Goal: Task Accomplishment & Management: Use online tool/utility

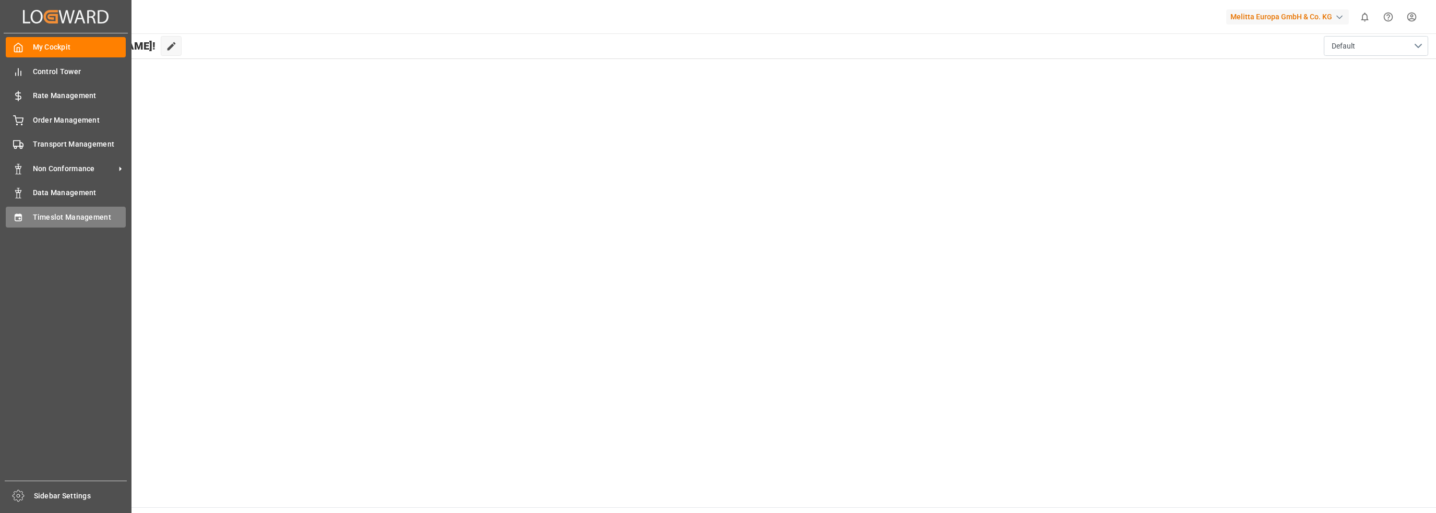
click at [54, 213] on span "Timeslot Management" at bounding box center [79, 217] width 93 height 11
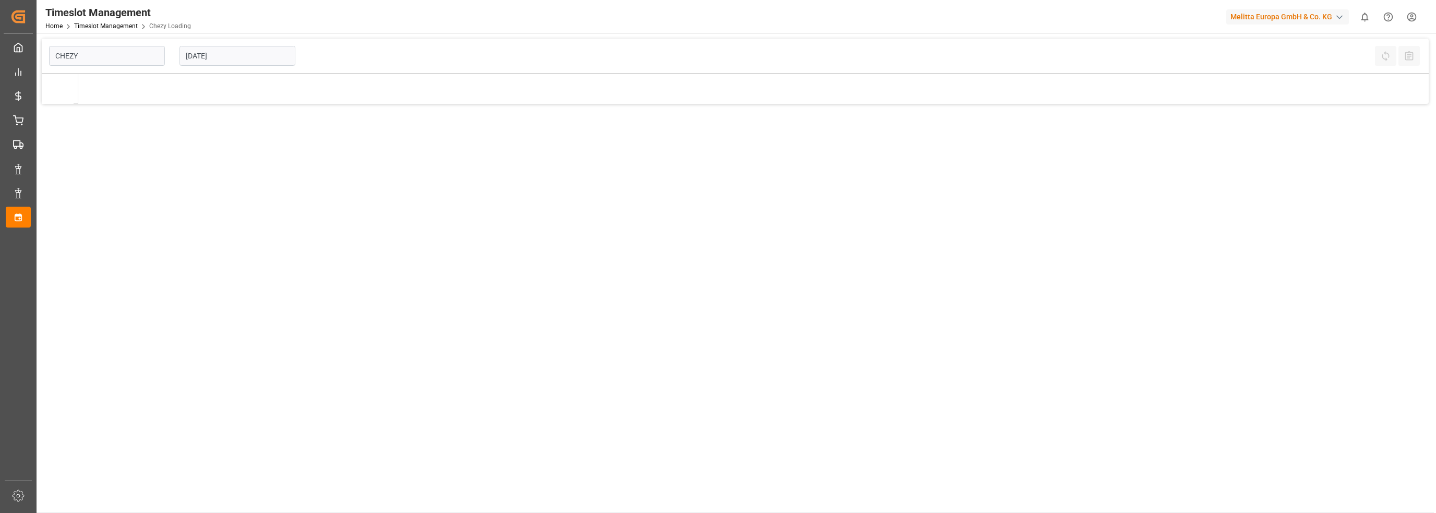
type input "Chezy Loading"
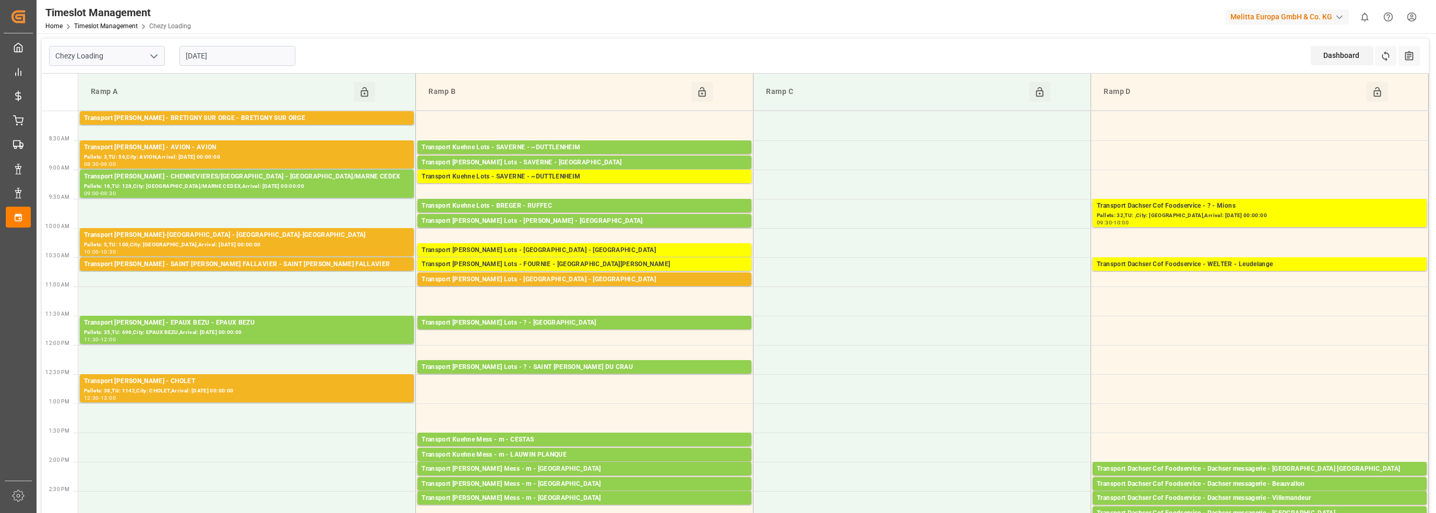
click at [222, 58] on input "[DATE]" at bounding box center [237, 56] width 116 height 20
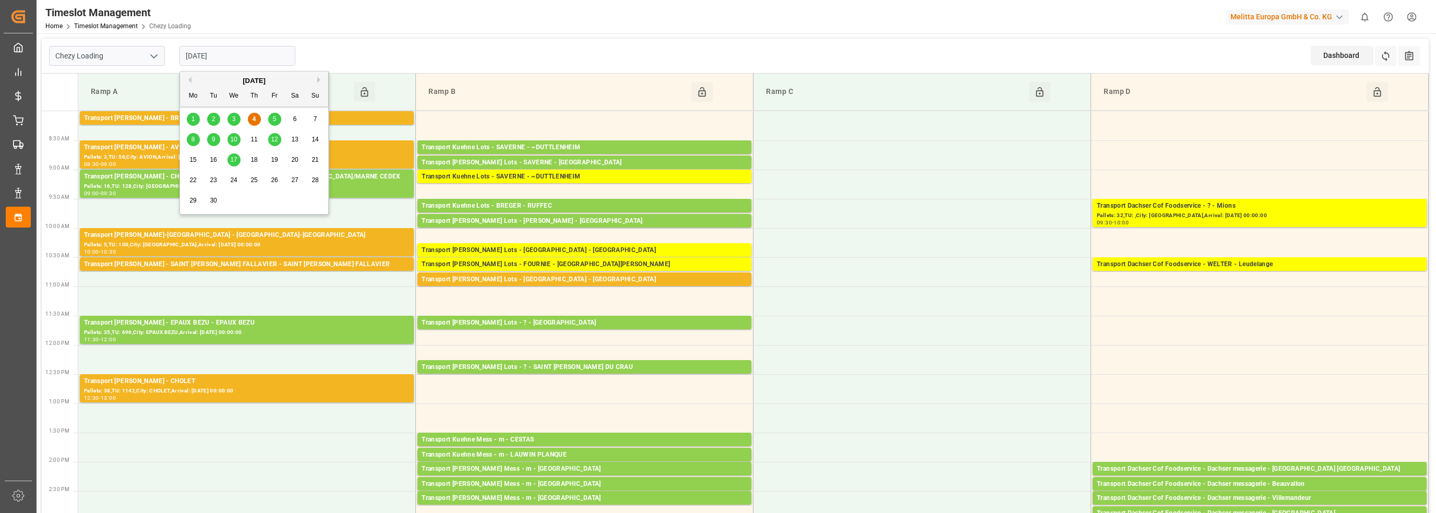
click at [271, 123] on div "5" at bounding box center [274, 119] width 13 height 13
type input "[DATE]"
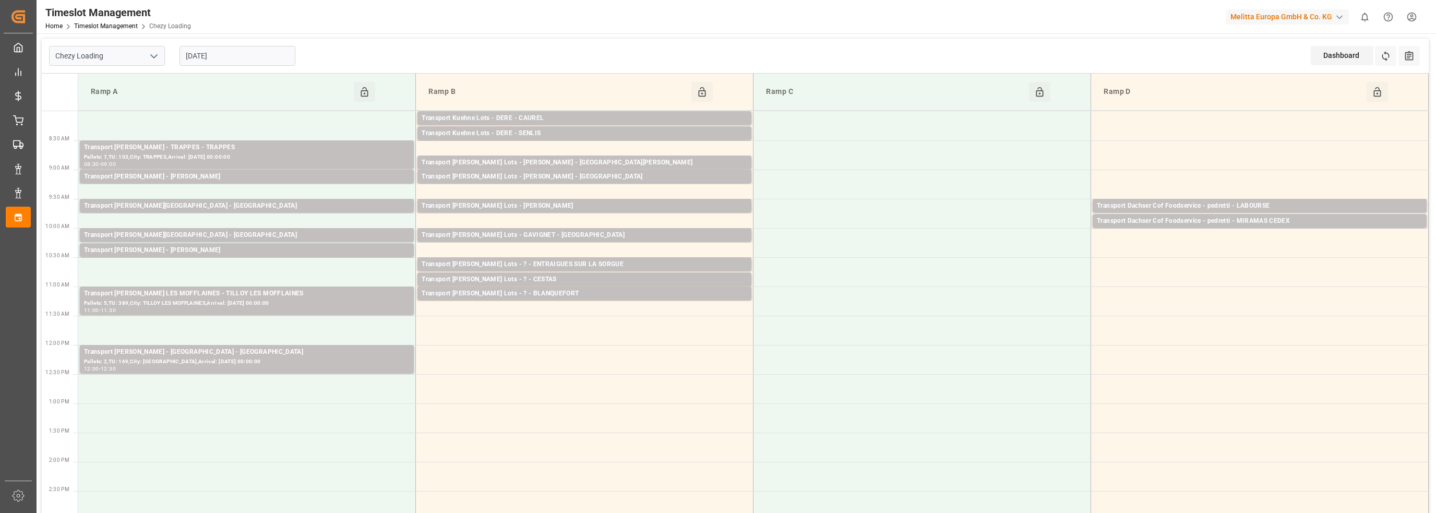
click at [237, 45] on div "[DATE]" at bounding box center [237, 56] width 130 height 34
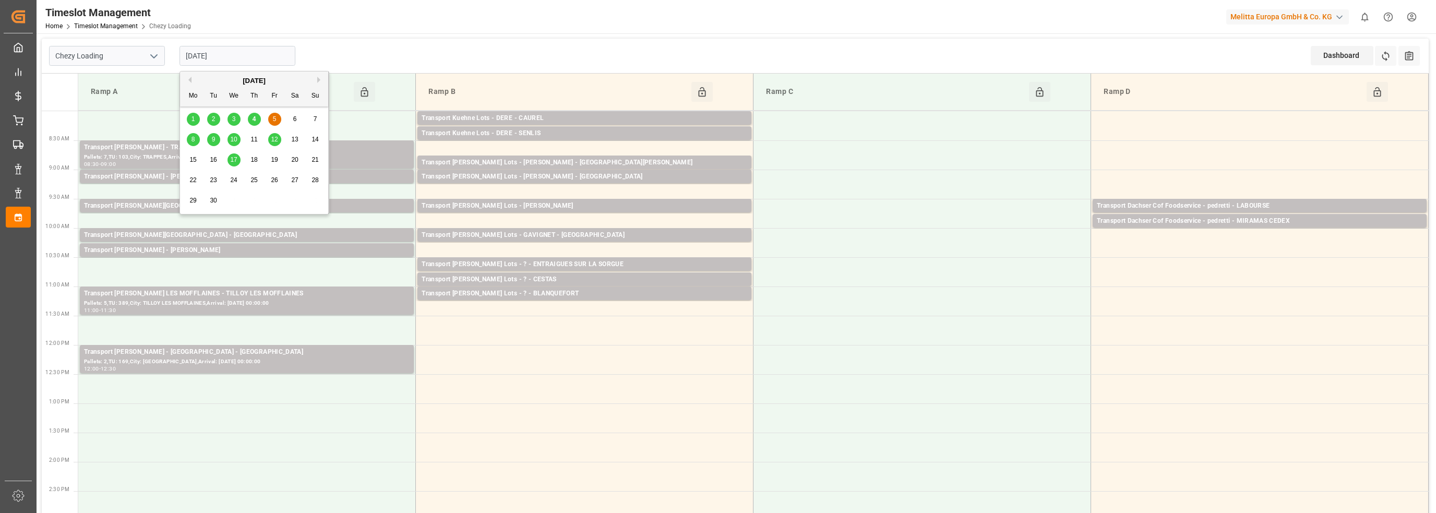
click at [236, 53] on input "[DATE]" at bounding box center [237, 56] width 116 height 20
click at [154, 54] on icon "open menu" at bounding box center [154, 56] width 13 height 13
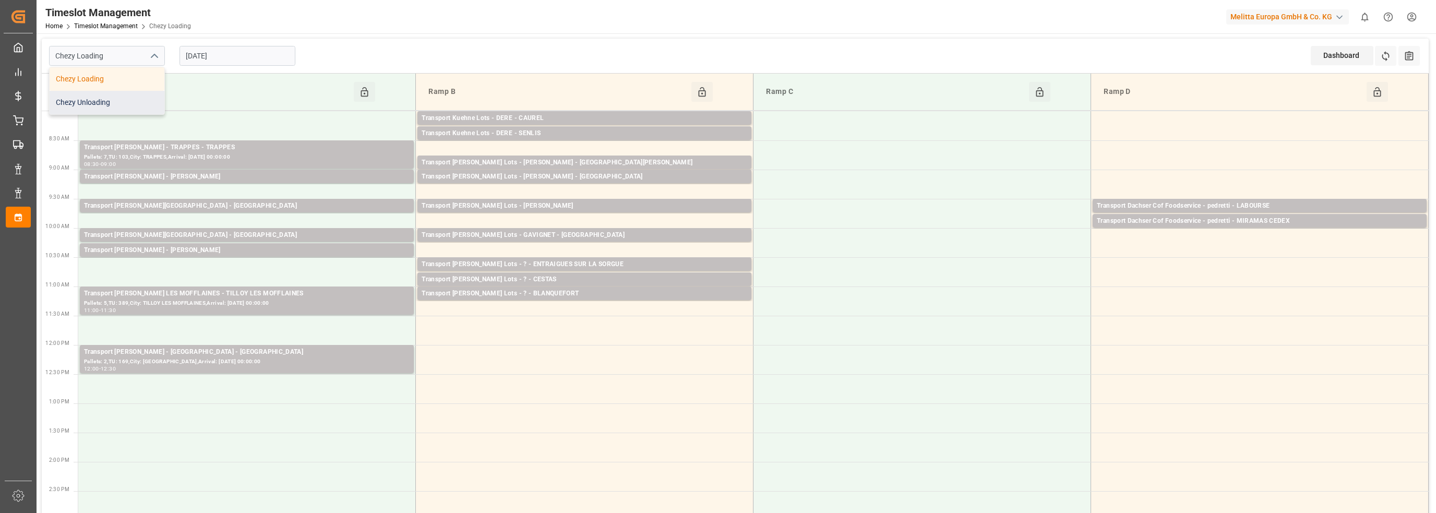
click at [119, 101] on div "Chezy Unloading" at bounding box center [107, 102] width 115 height 23
type input "Chezy Unloading"
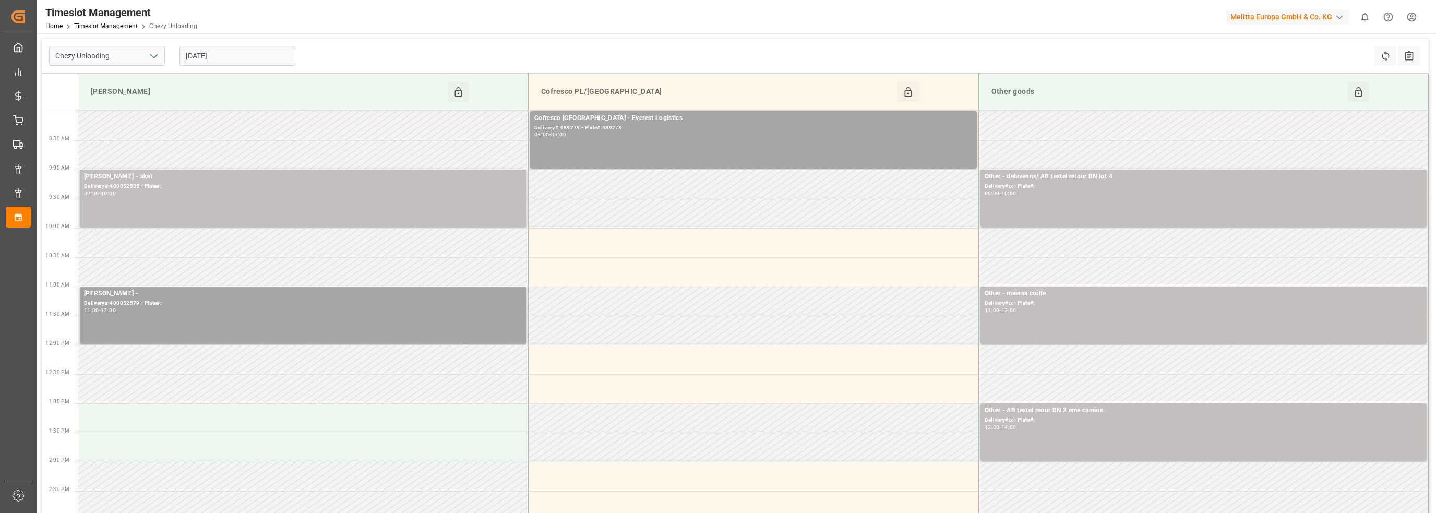
click at [211, 55] on input "[DATE]" at bounding box center [237, 56] width 116 height 20
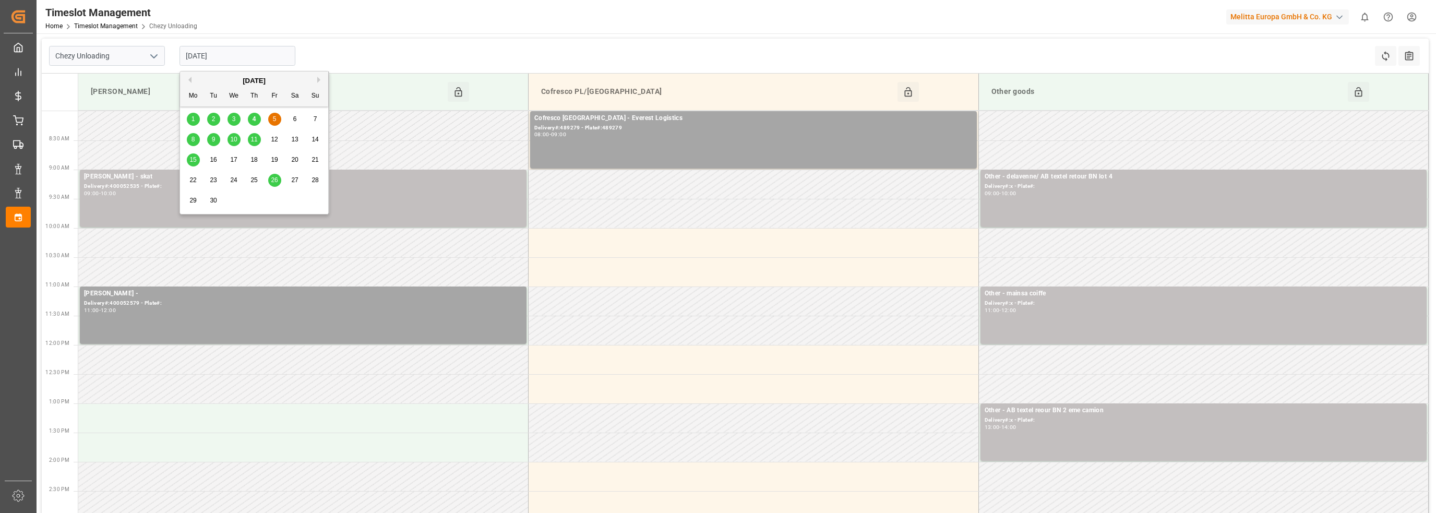
click at [212, 139] on span "9" at bounding box center [214, 139] width 4 height 7
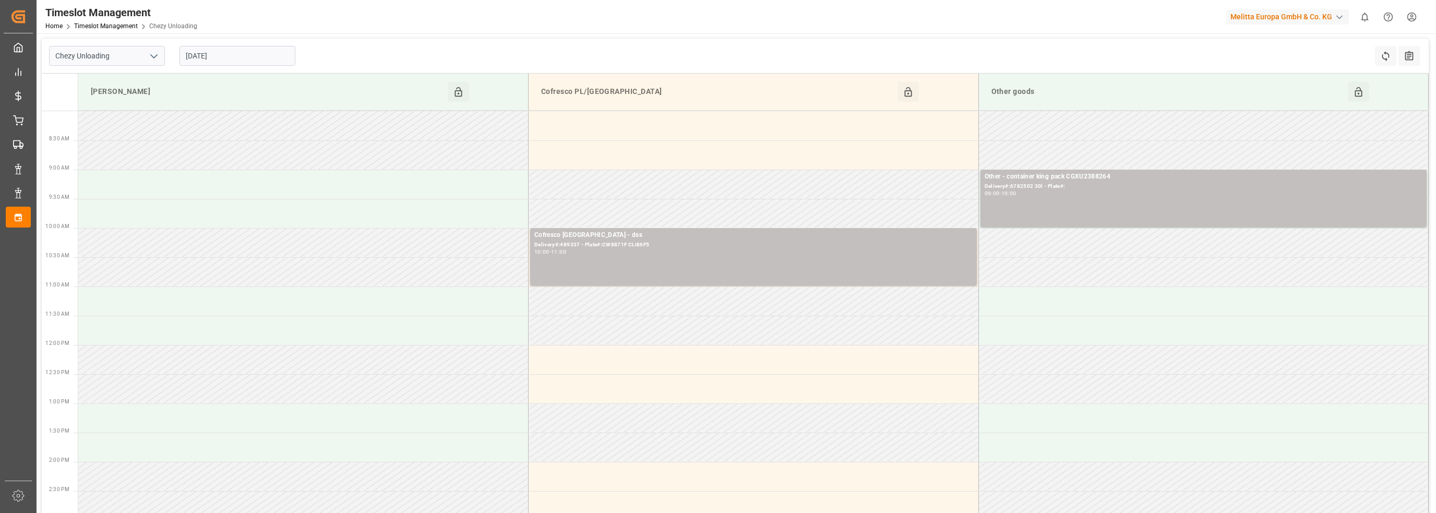
click at [218, 50] on input "[DATE]" at bounding box center [237, 56] width 116 height 20
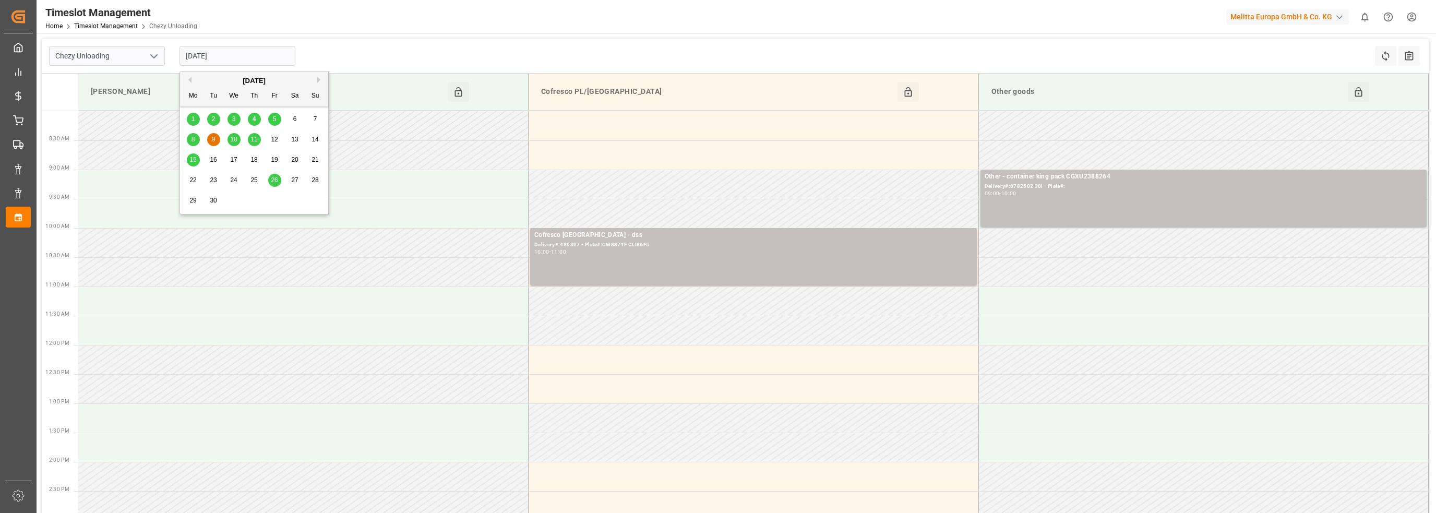
click at [192, 136] on span "8" at bounding box center [193, 139] width 4 height 7
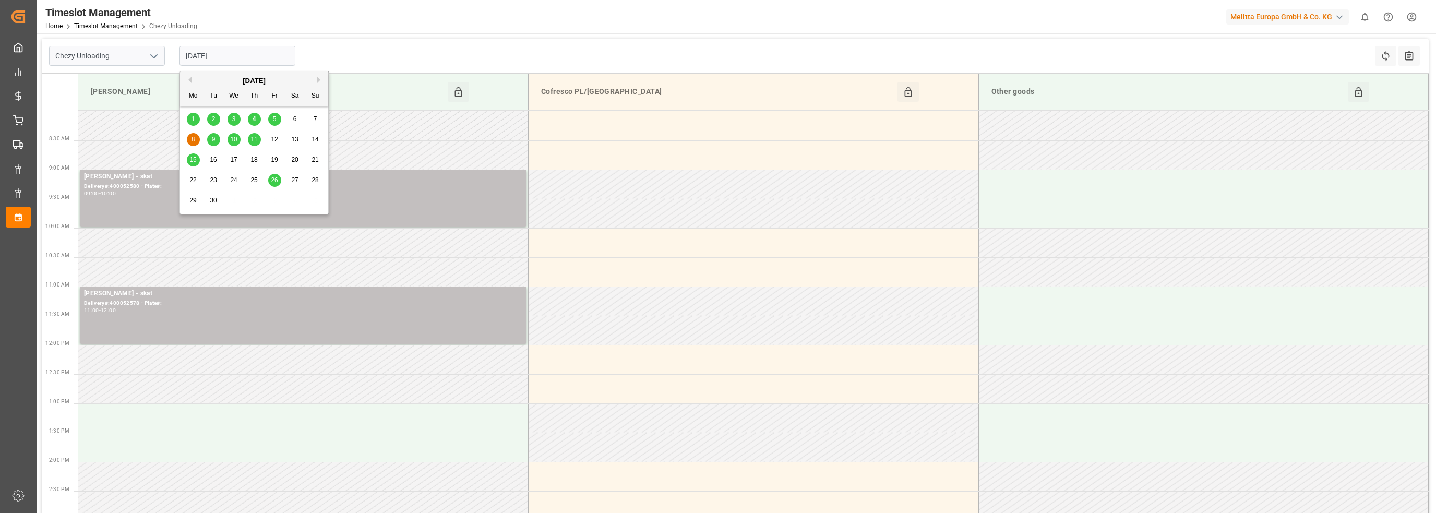
click at [212, 56] on input "[DATE]" at bounding box center [237, 56] width 116 height 20
click at [240, 141] on div "10" at bounding box center [233, 140] width 13 height 13
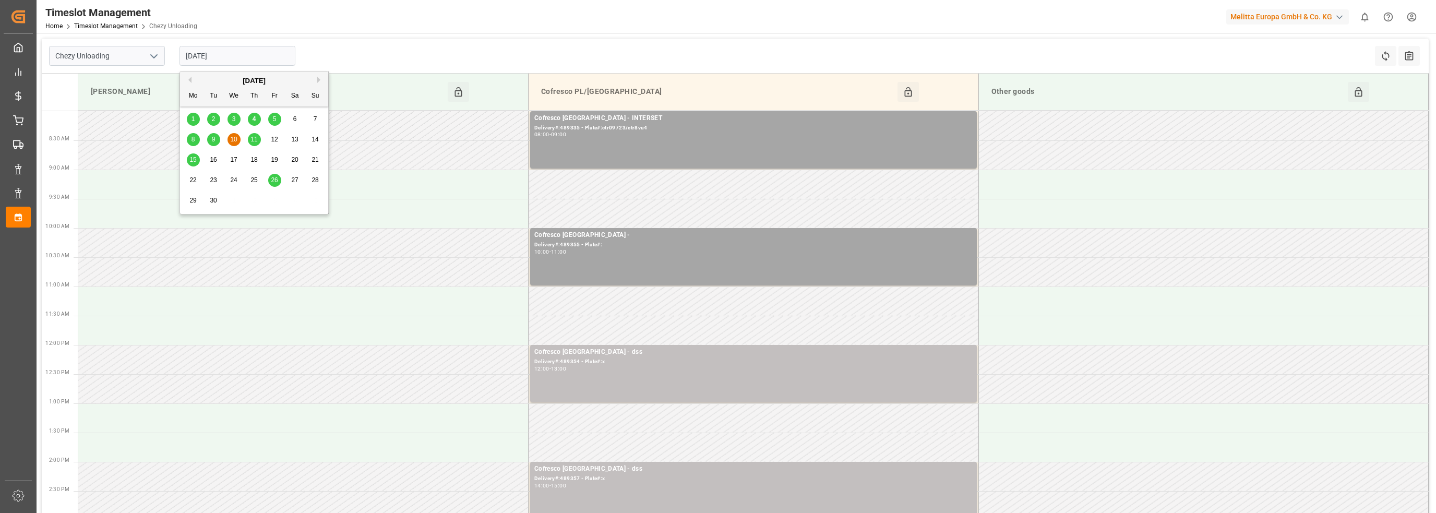
click at [211, 55] on input "[DATE]" at bounding box center [237, 56] width 116 height 20
click at [256, 141] on span "11" at bounding box center [253, 139] width 7 height 7
type input "[DATE]"
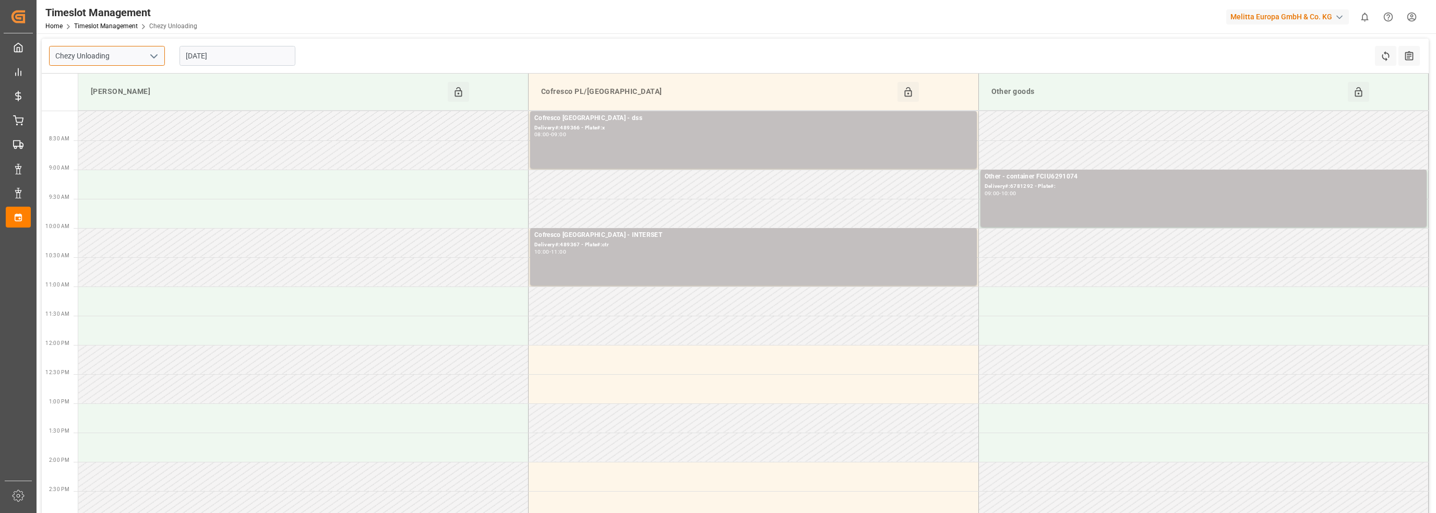
click at [144, 54] on input "Chezy Unloading" at bounding box center [107, 56] width 116 height 20
click at [153, 56] on polyline "open menu" at bounding box center [154, 56] width 6 height 3
click at [114, 80] on div "Chezy Loading" at bounding box center [107, 78] width 115 height 23
type input "Chezy Loading"
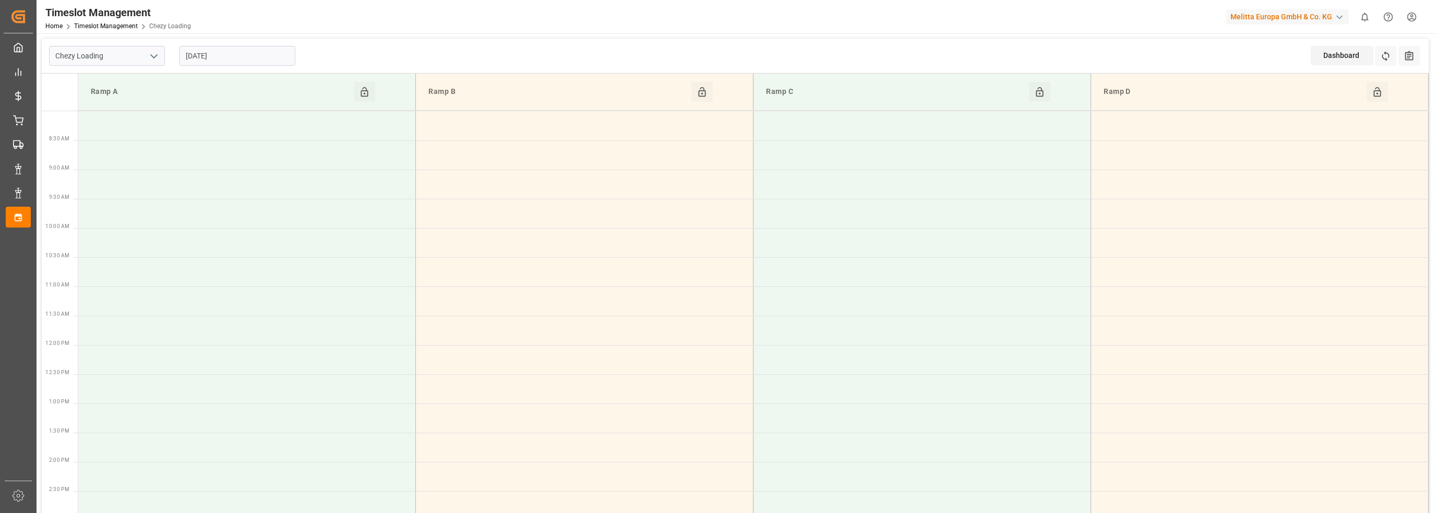
click at [234, 58] on input "[DATE]" at bounding box center [237, 56] width 116 height 20
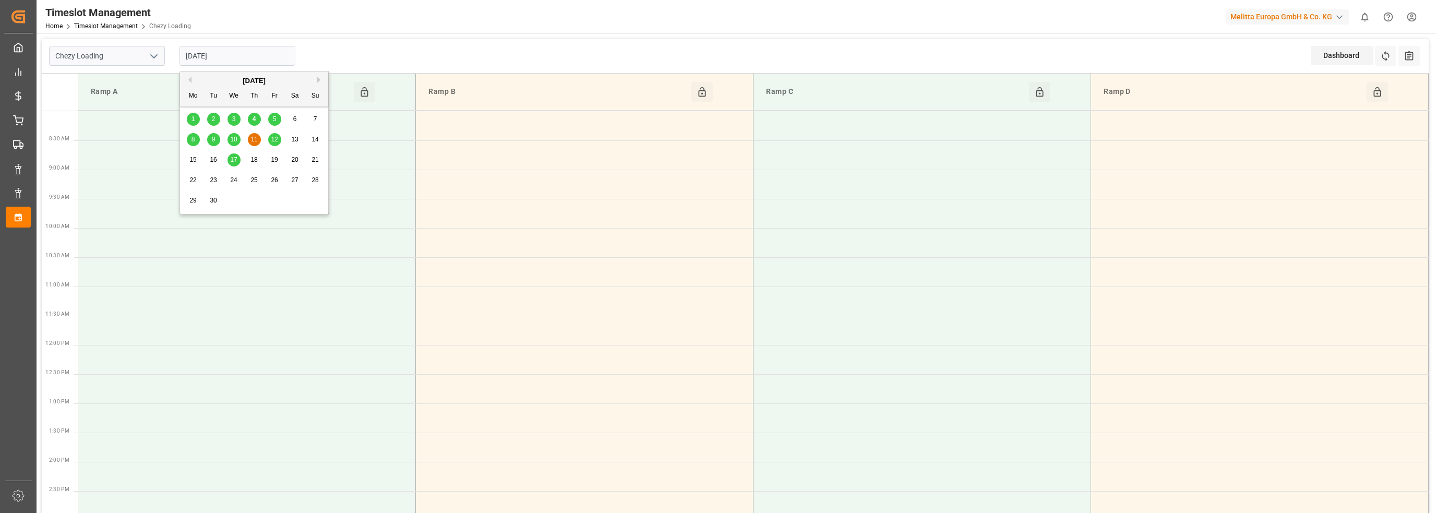
click at [249, 118] on div "4" at bounding box center [254, 119] width 13 height 13
type input "[DATE]"
